Goal: Task Accomplishment & Management: Manage account settings

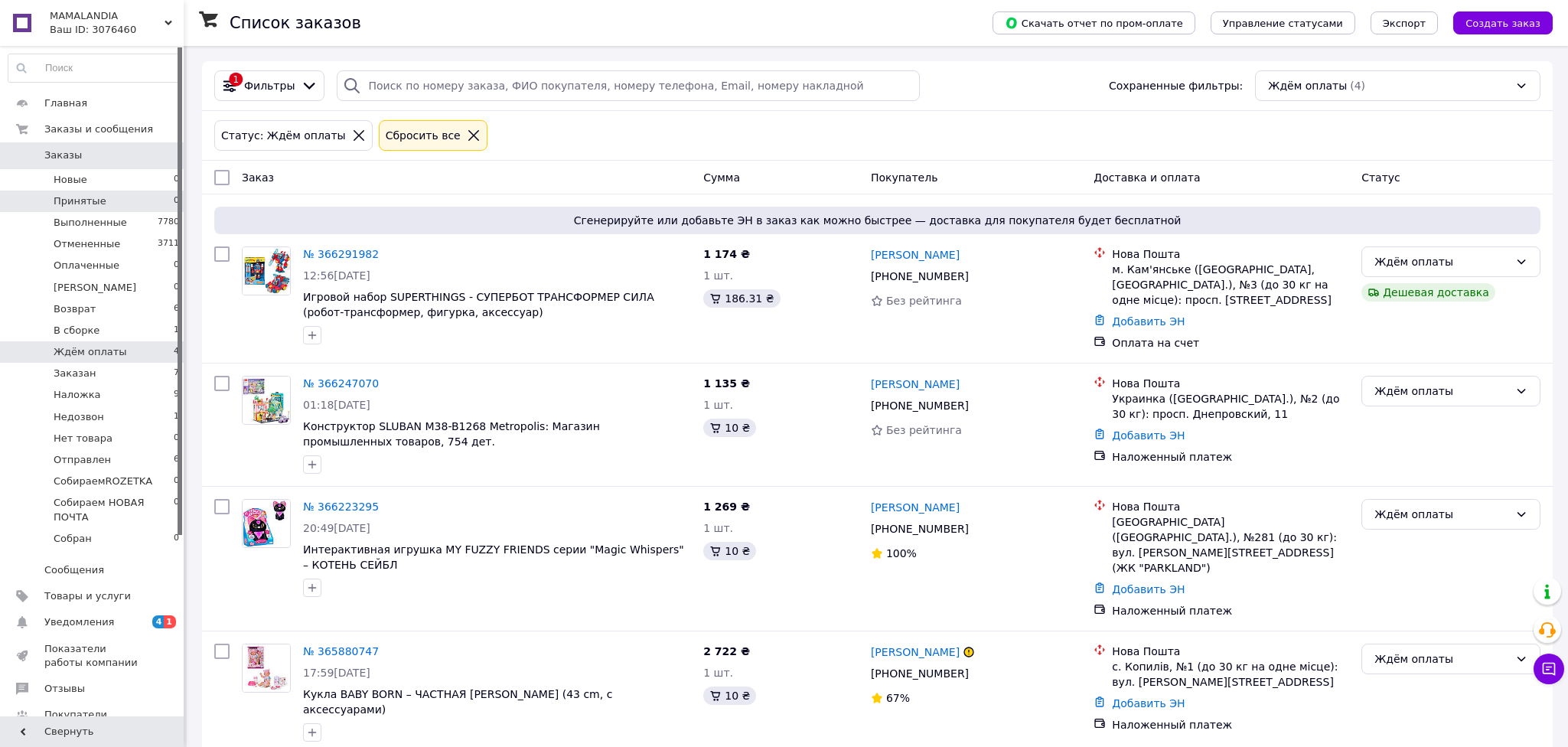
click at [99, 207] on li "Принятые 0" at bounding box center [94, 201] width 188 height 21
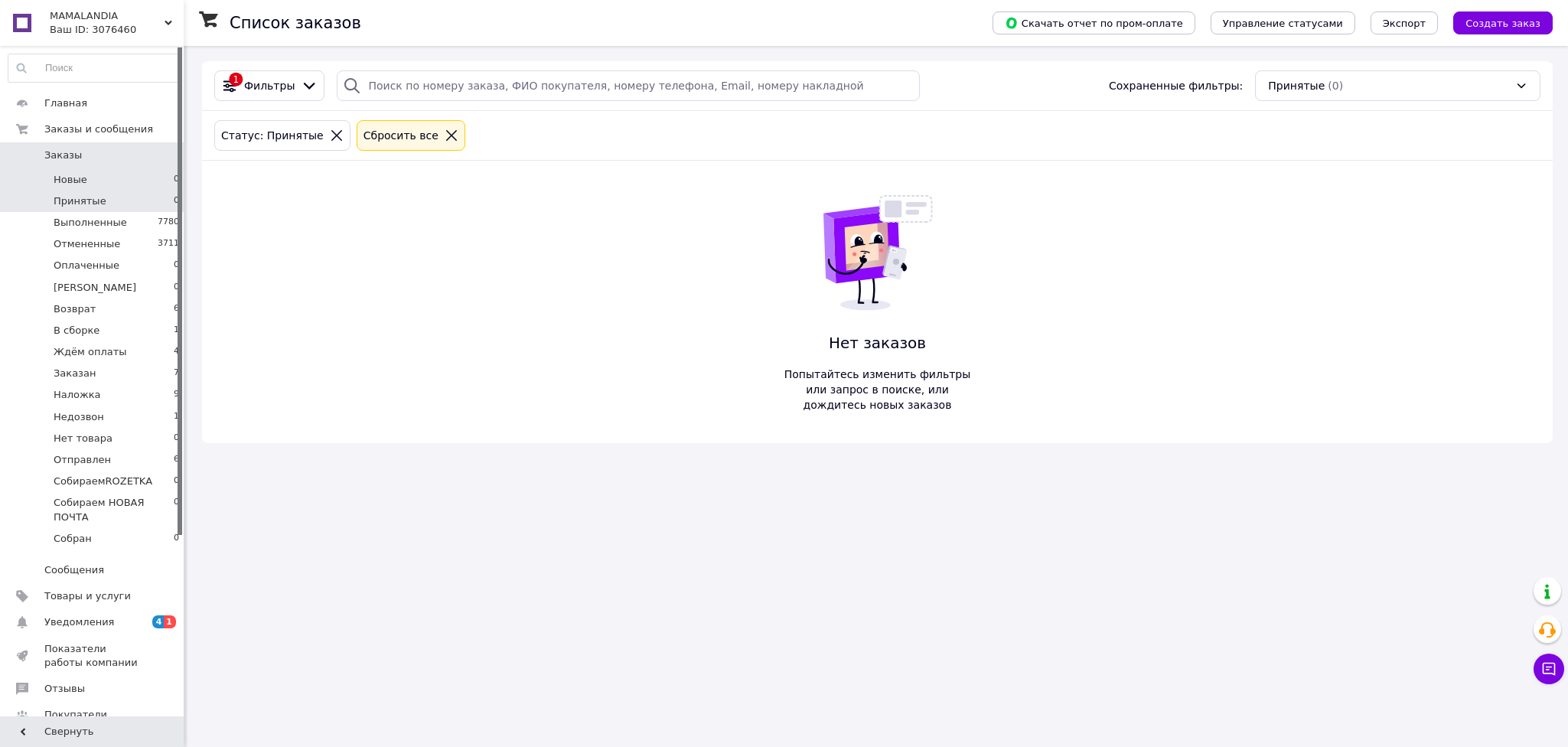
click at [101, 180] on li "Новые 0" at bounding box center [94, 179] width 188 height 21
click at [98, 270] on span "Оплаченные" at bounding box center [86, 265] width 66 height 13
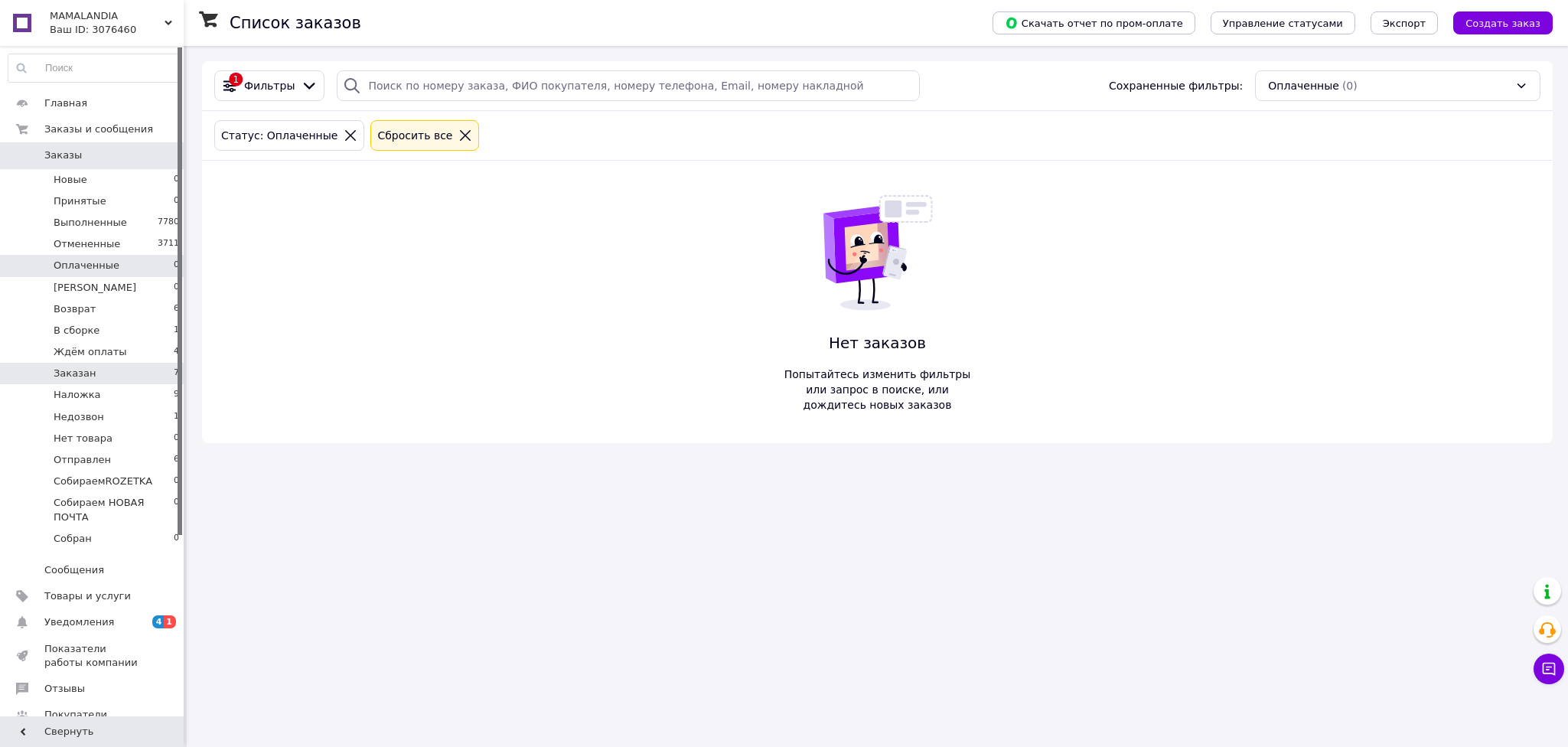
click at [103, 370] on li "Заказан 7" at bounding box center [94, 373] width 188 height 21
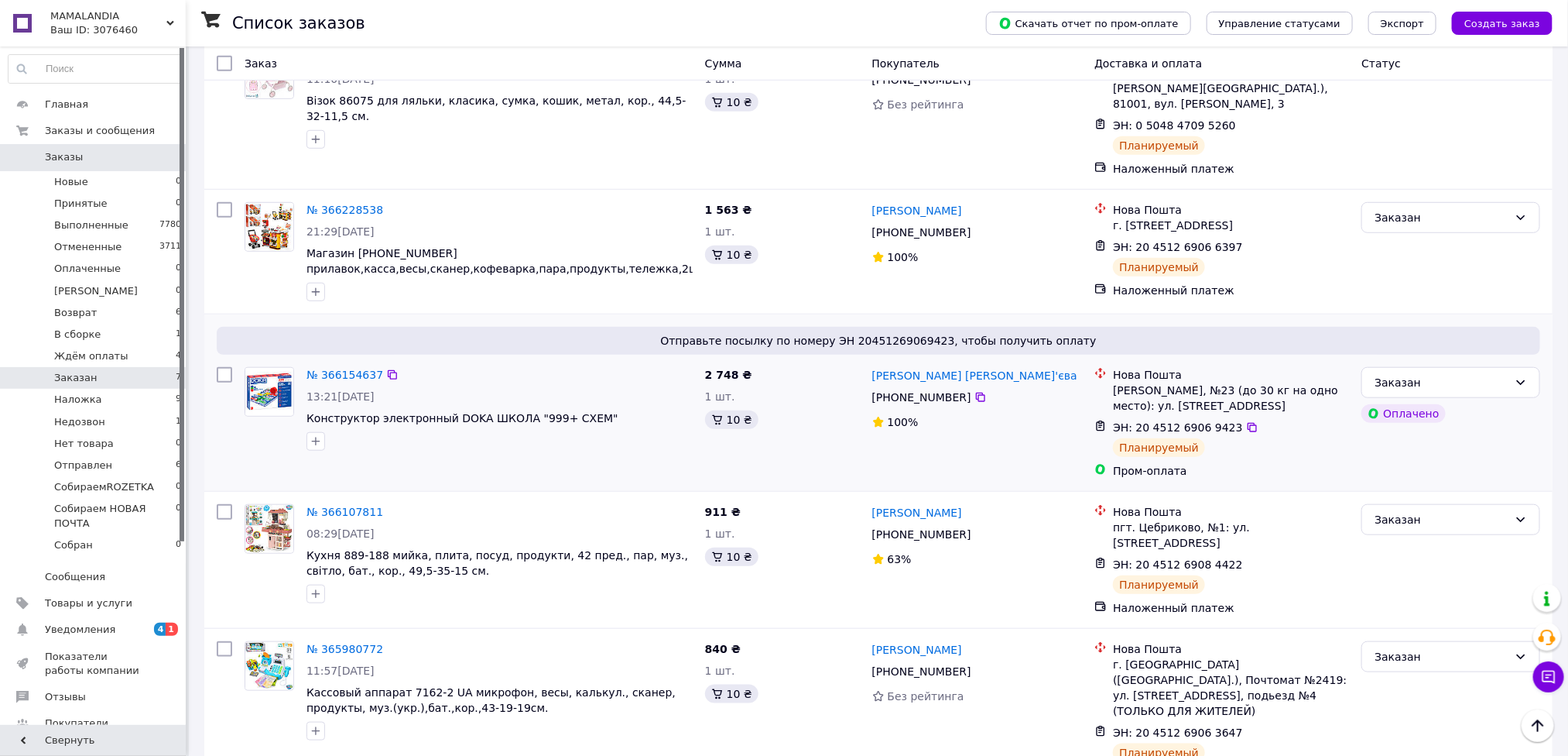
scroll to position [530, 0]
click at [87, 356] on span "Ждём оплаты" at bounding box center [91, 356] width 75 height 14
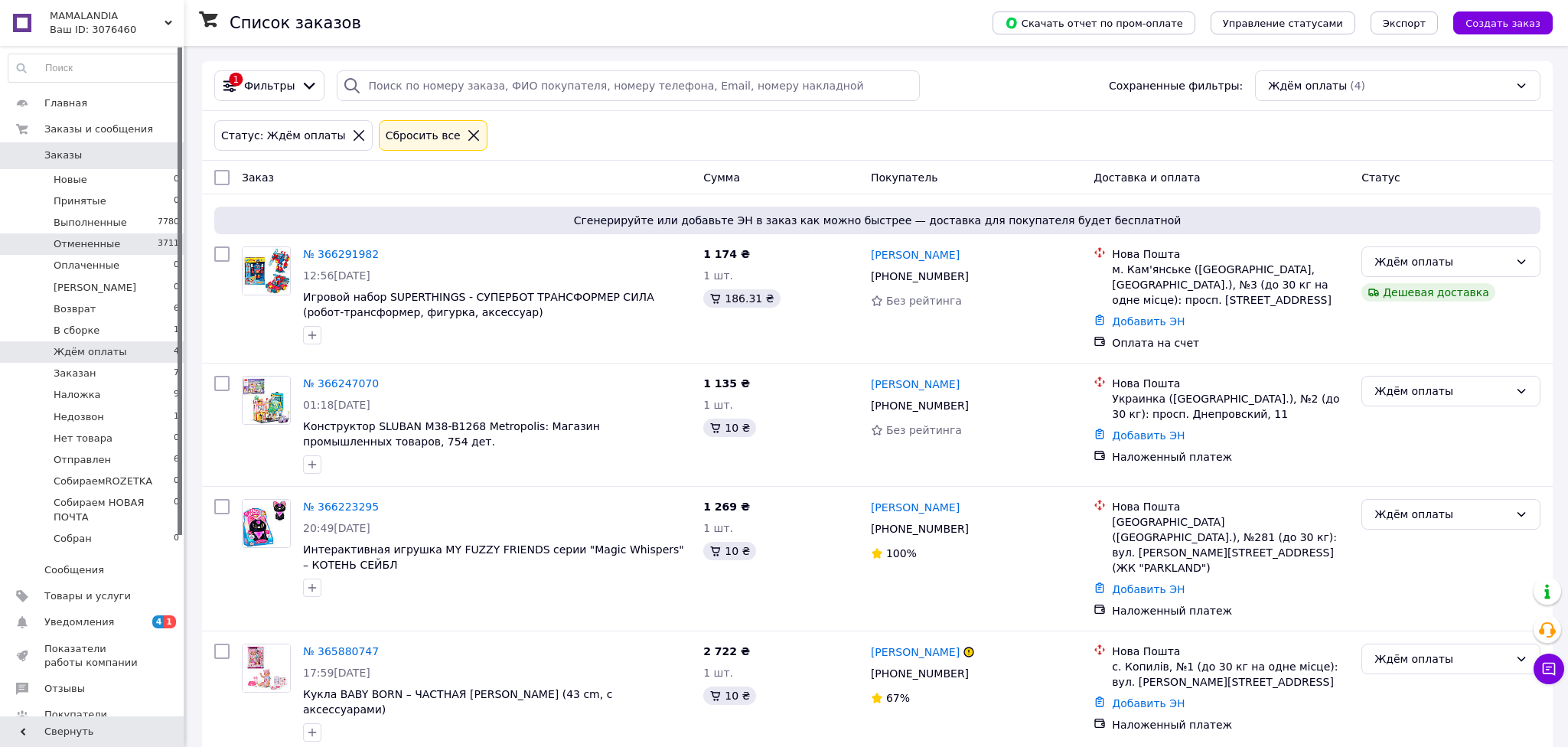
click at [105, 247] on span "Отмененные" at bounding box center [87, 243] width 67 height 13
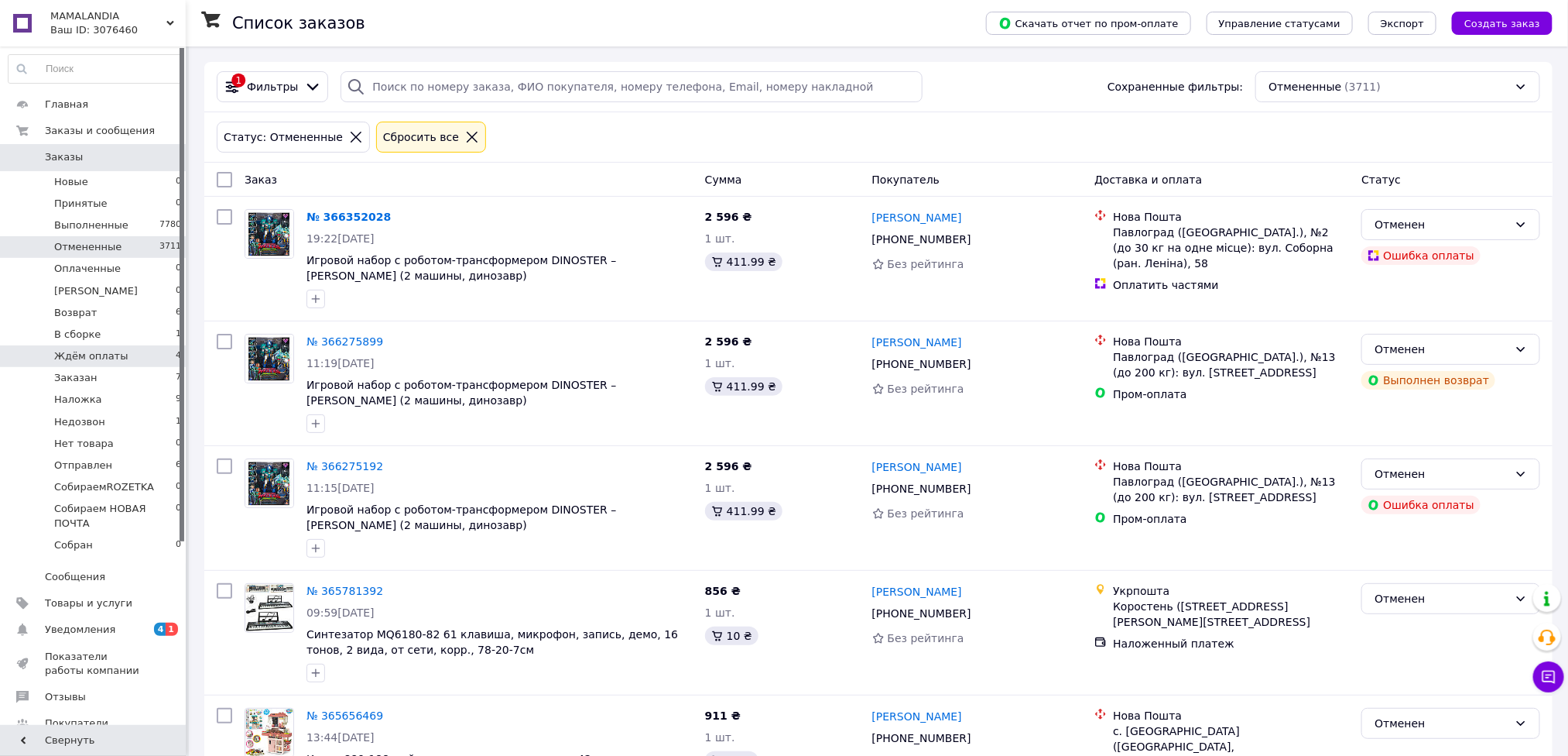
click at [124, 359] on li "Ждём оплаты 4" at bounding box center [95, 356] width 190 height 22
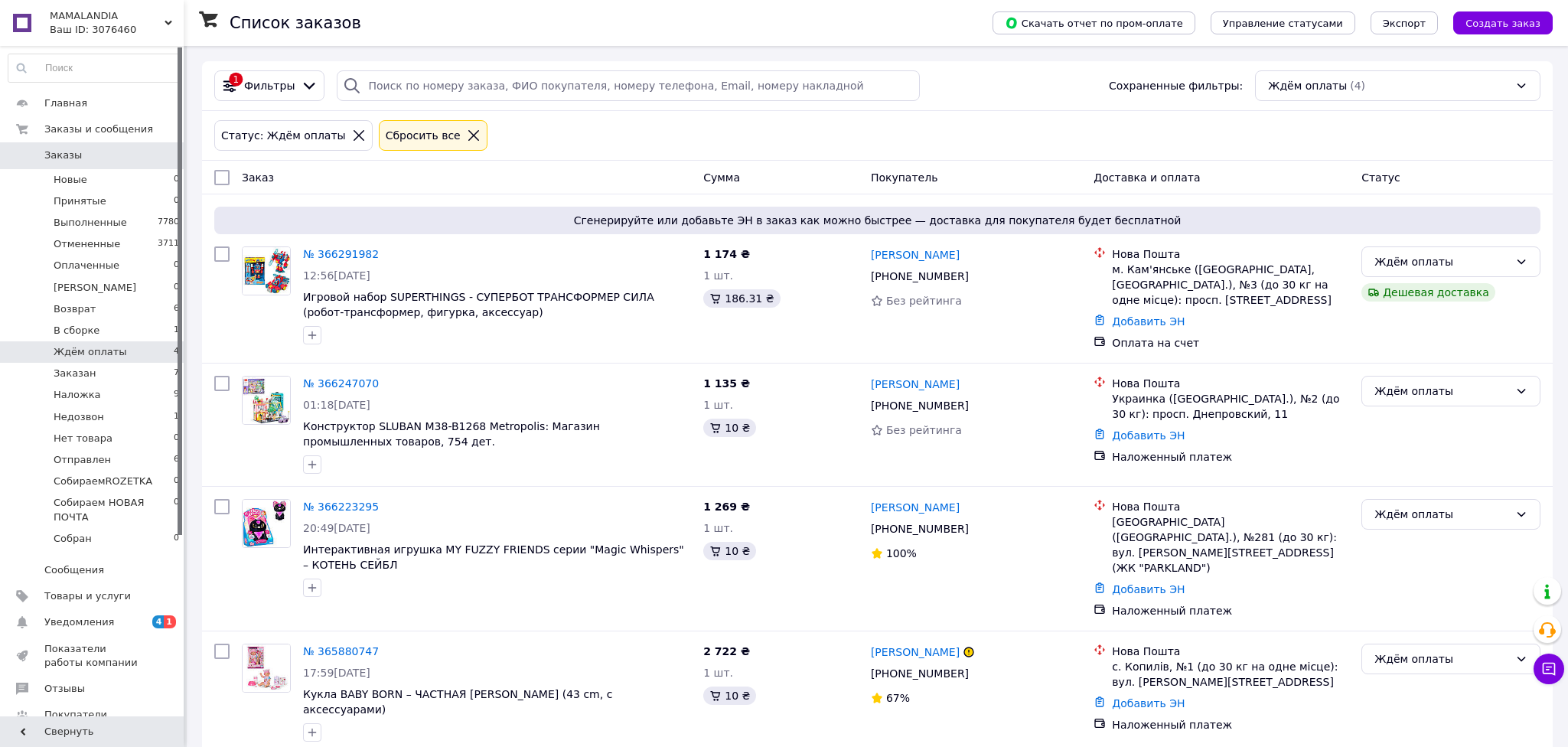
click at [1260, 127] on div "Статус: Ждём оплаты Сбросить все" at bounding box center [877, 136] width 1332 height 36
click at [124, 33] on div "Ваш ID: 3076460" at bounding box center [117, 29] width 134 height 13
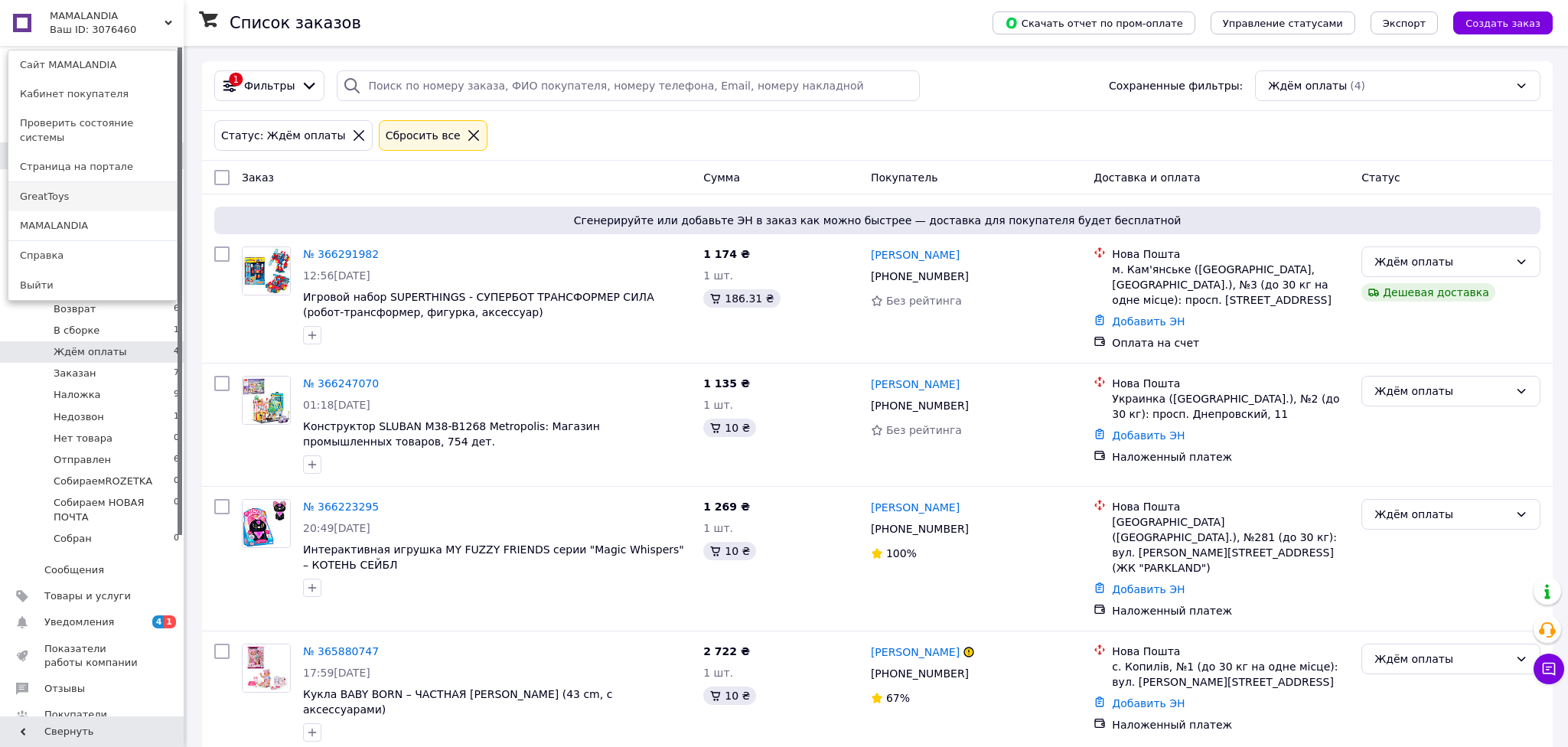
click at [70, 182] on link "GreatToys" at bounding box center [93, 197] width 168 height 29
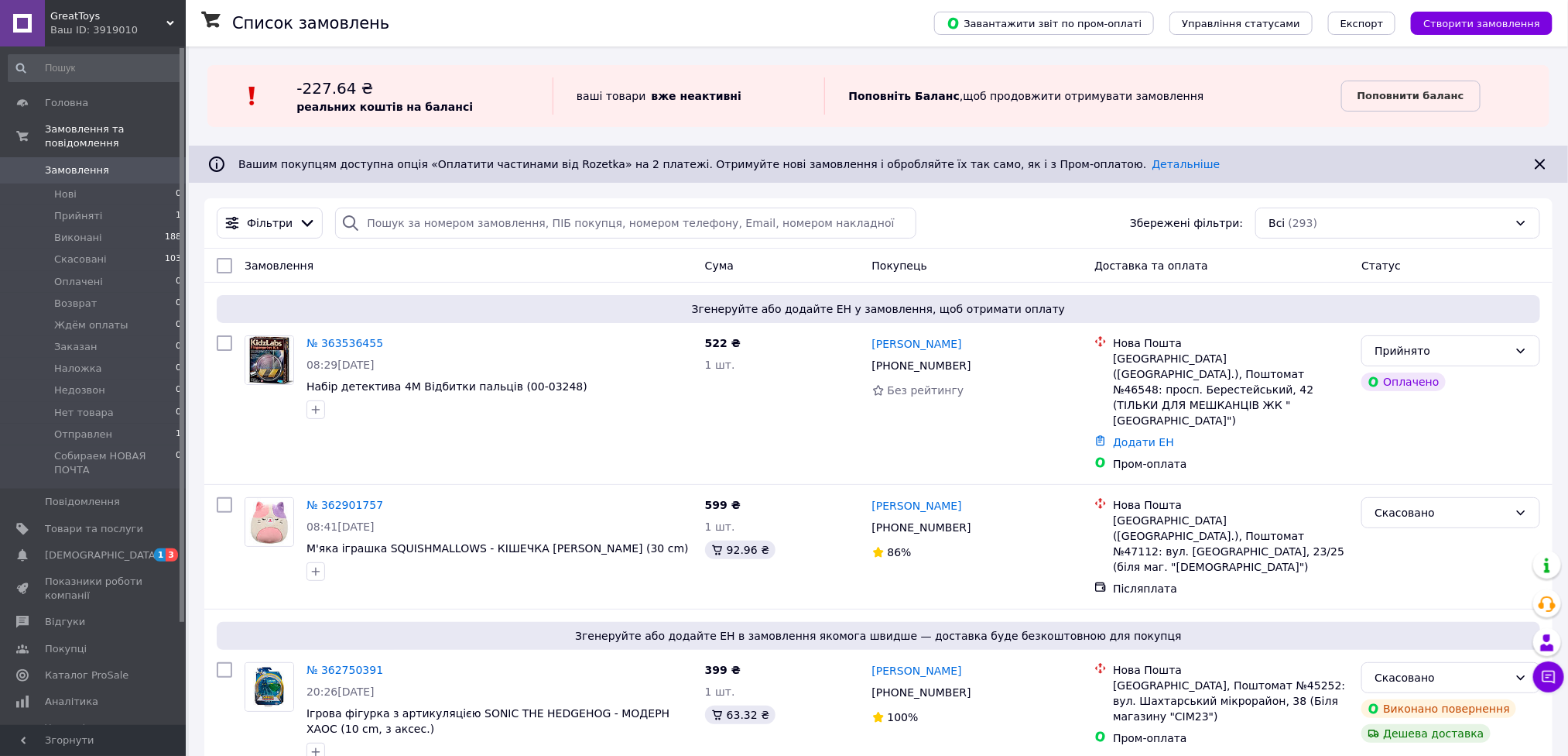
click at [87, 28] on div "Ваш ID: 3919010" at bounding box center [118, 30] width 136 height 14
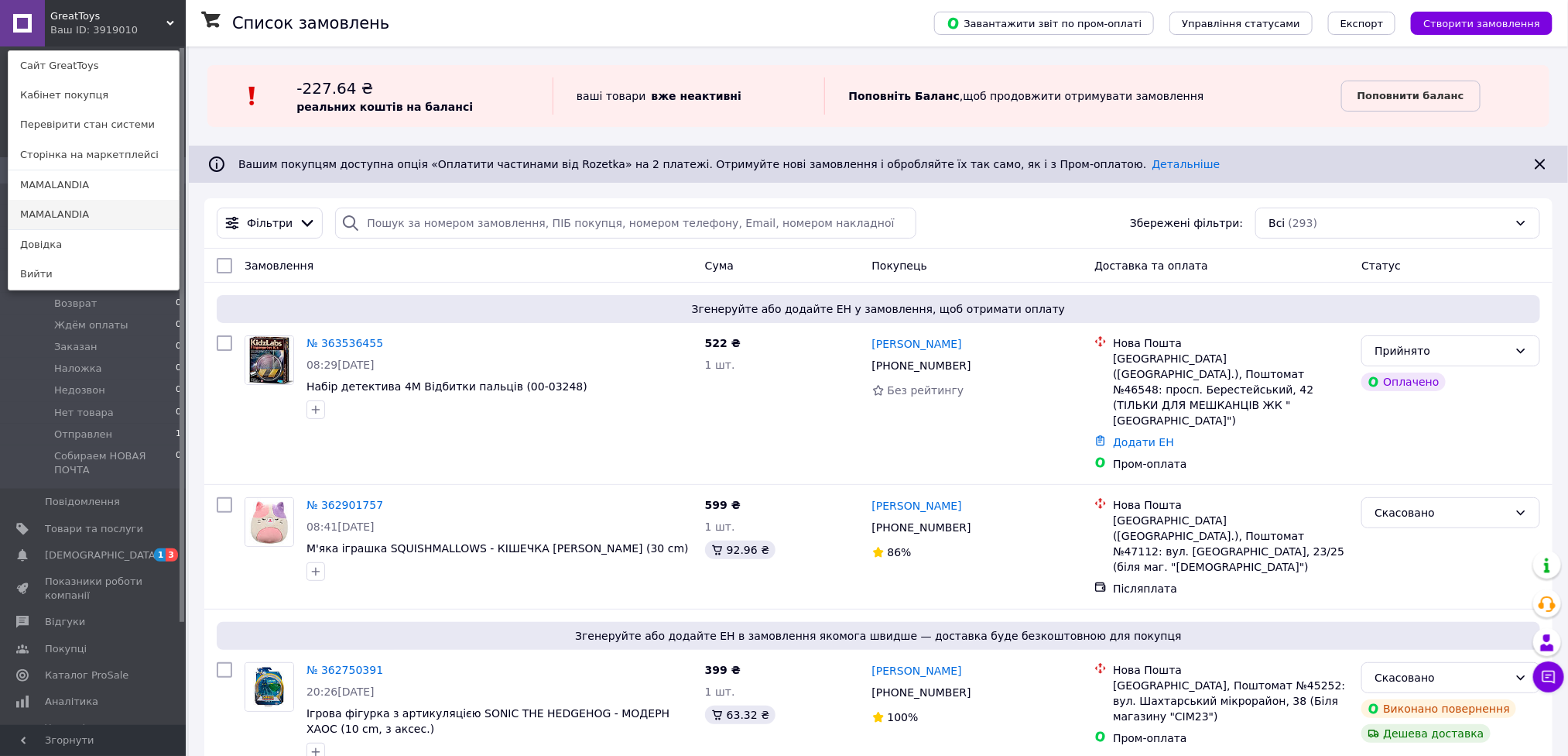
click at [75, 211] on link "MAMALANDIA" at bounding box center [94, 214] width 170 height 30
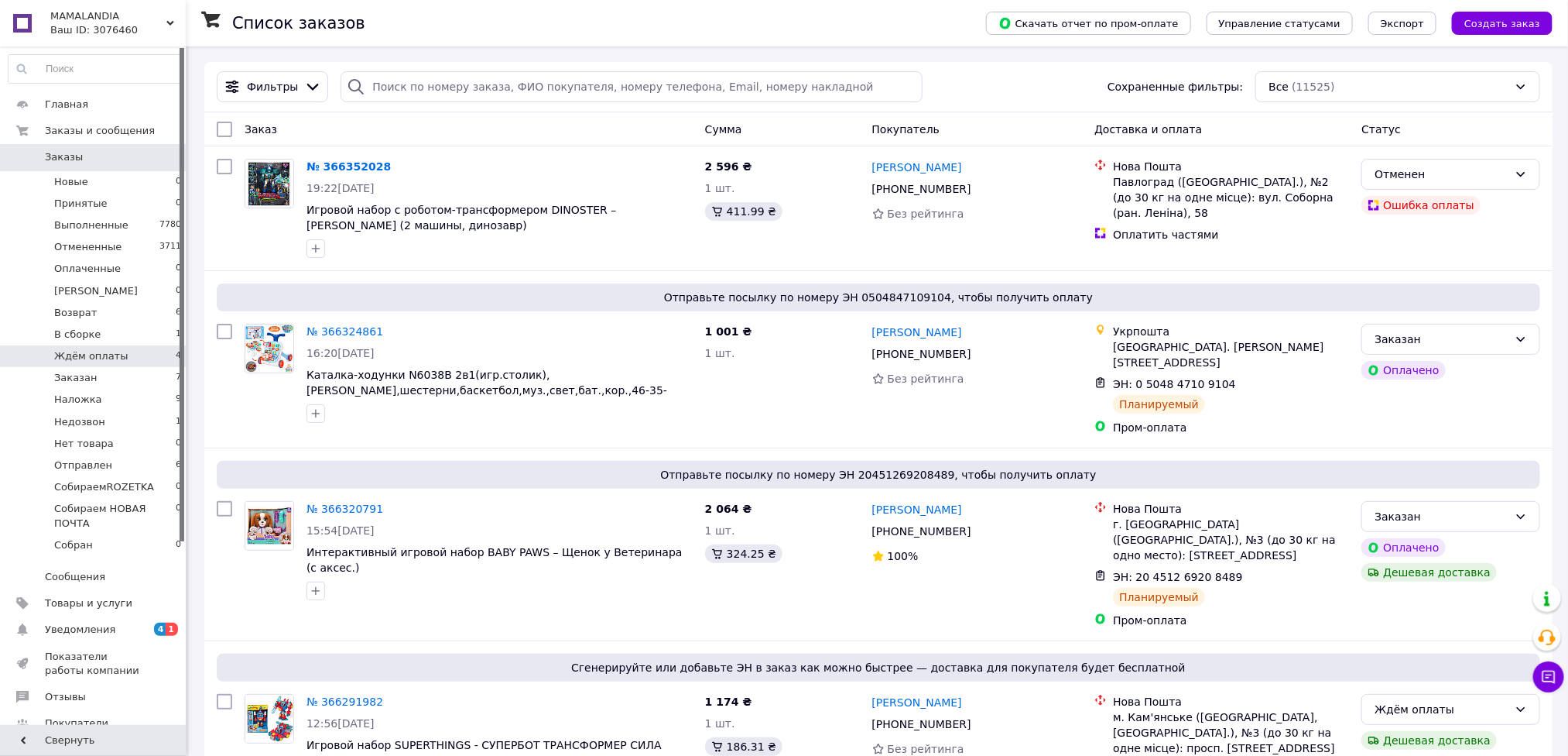
click at [91, 361] on span "Ждём оплаты" at bounding box center [91, 356] width 75 height 14
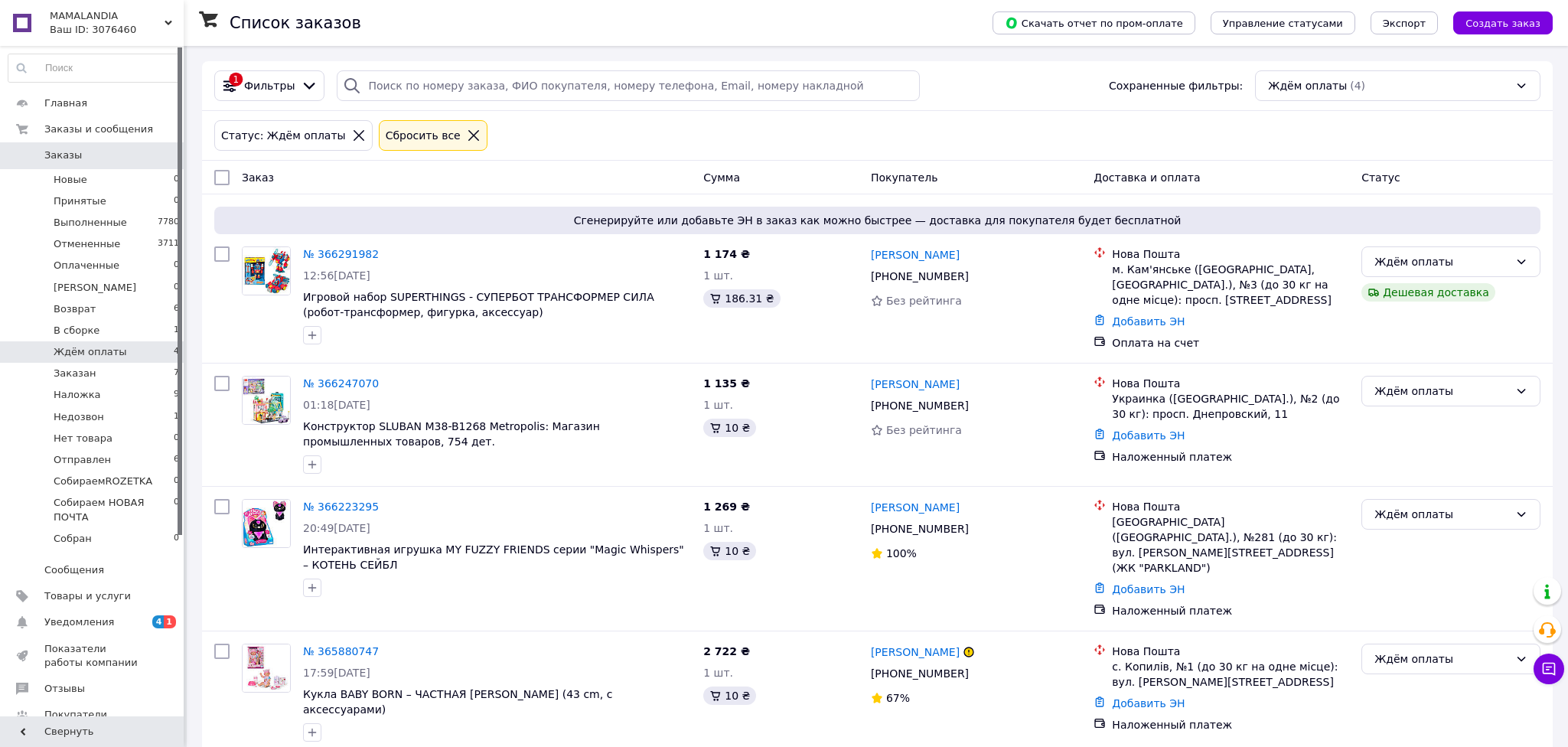
click at [1210, 121] on div "Статус: Ждём оплаты Сбросить все" at bounding box center [877, 136] width 1332 height 36
click at [1523, 653] on icon at bounding box center [1521, 658] width 12 height 12
click at [1382, 557] on li "Отменен" at bounding box center [1451, 559] width 178 height 28
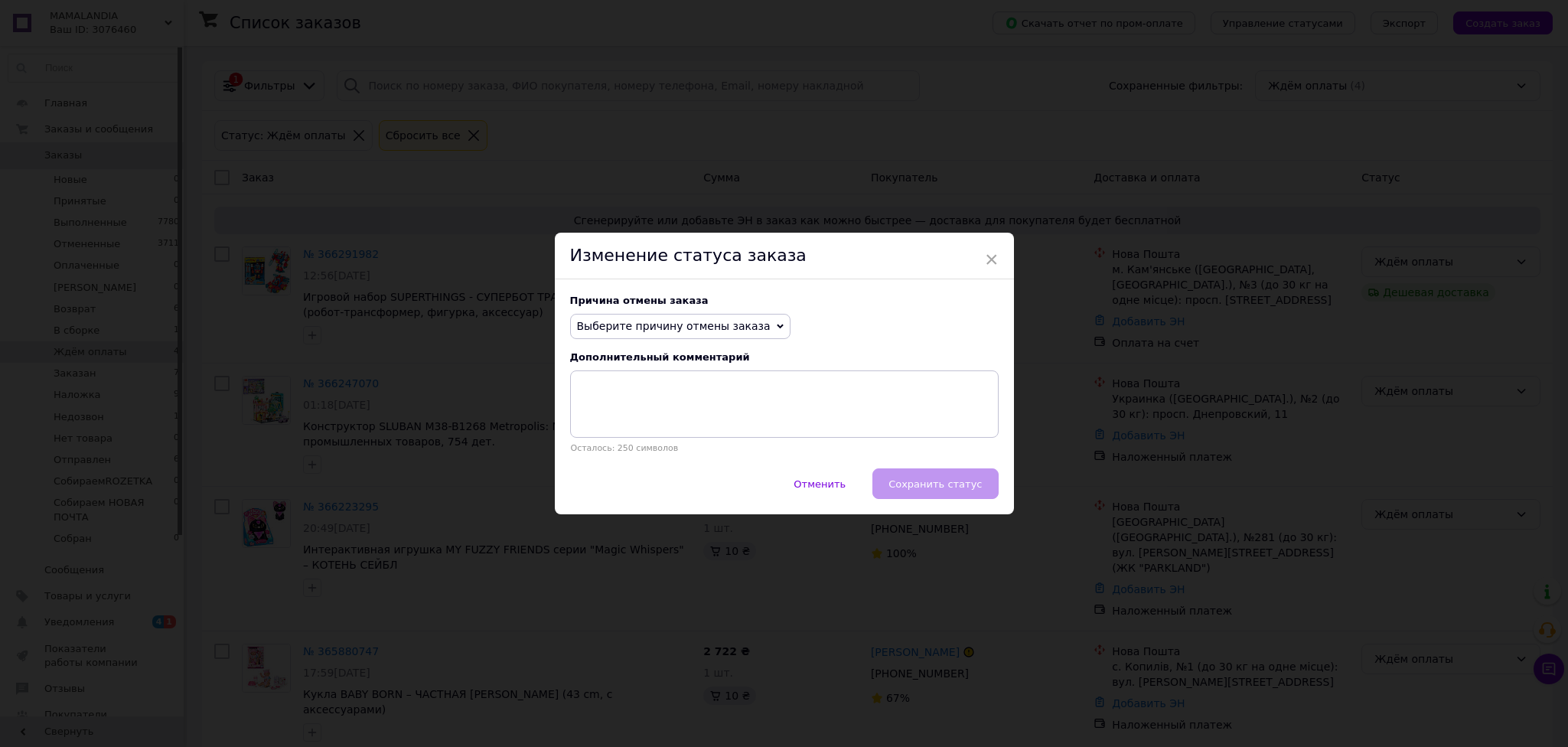
click at [776, 329] on icon at bounding box center [780, 326] width 7 height 7
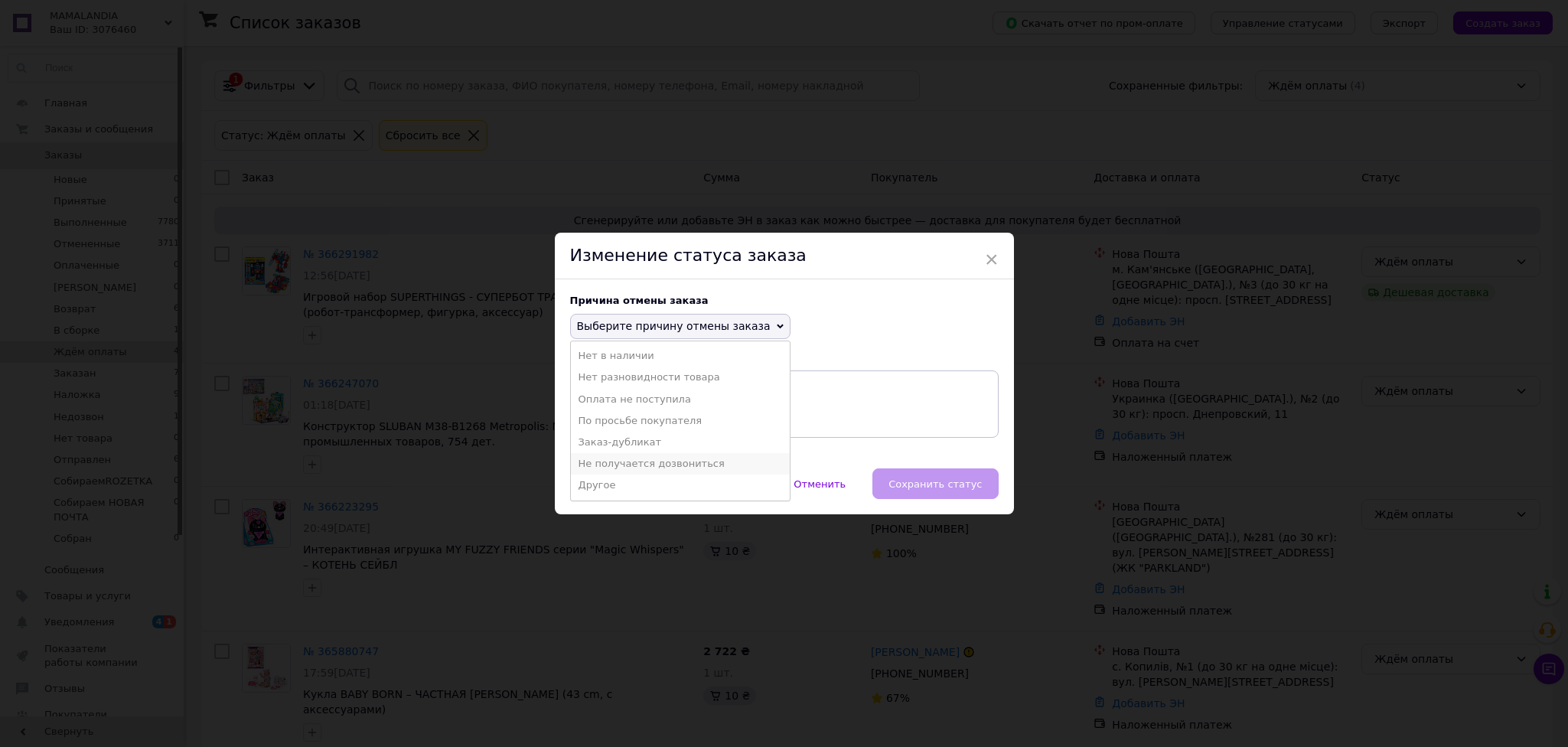
click at [623, 469] on li "Не получается дозвониться" at bounding box center [680, 463] width 219 height 21
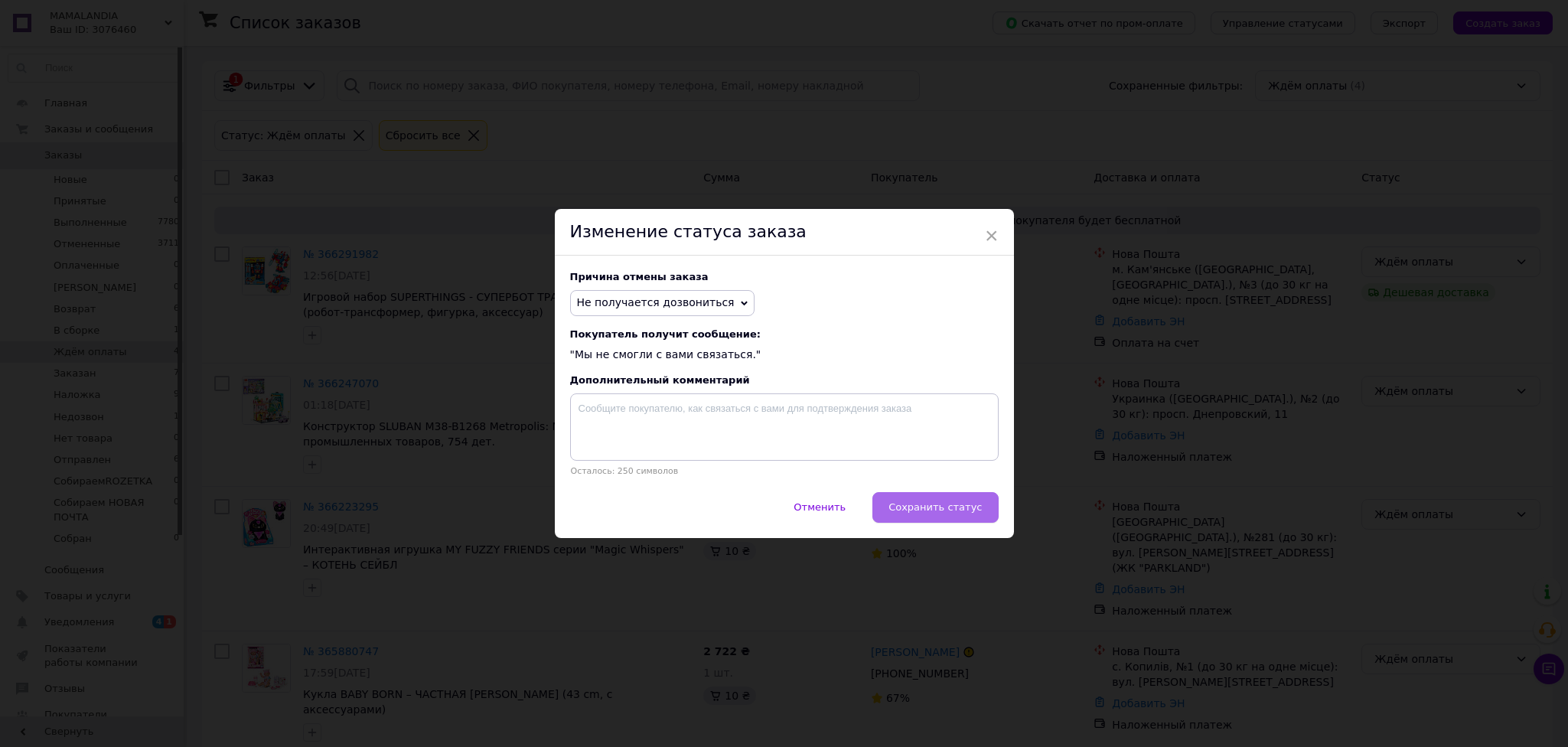
click at [921, 508] on span "Сохранить статус" at bounding box center [935, 507] width 94 height 11
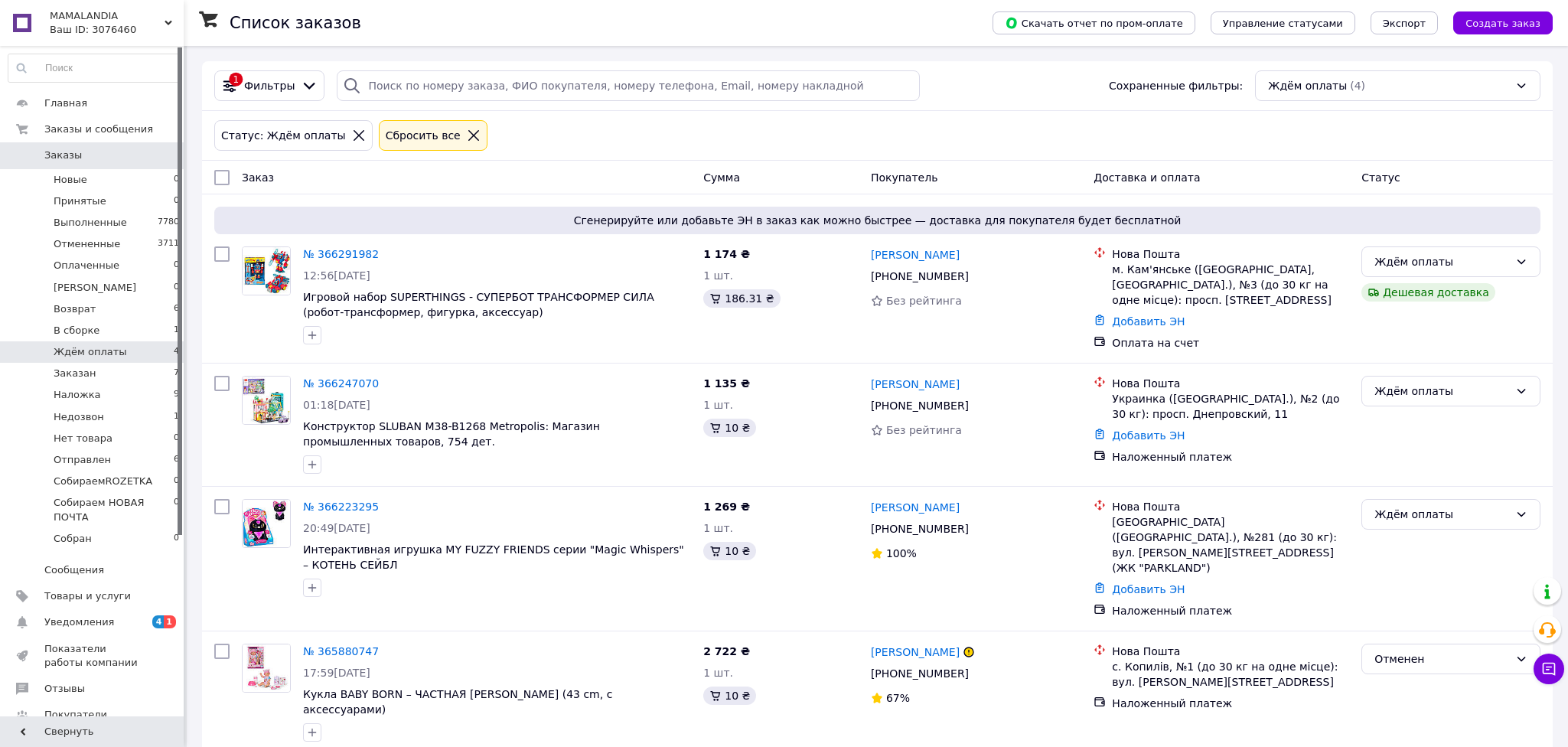
click at [1254, 133] on div "Статус: Ждём оплаты Сбросить все" at bounding box center [877, 136] width 1332 height 36
